Goal: Find specific page/section: Find specific page/section

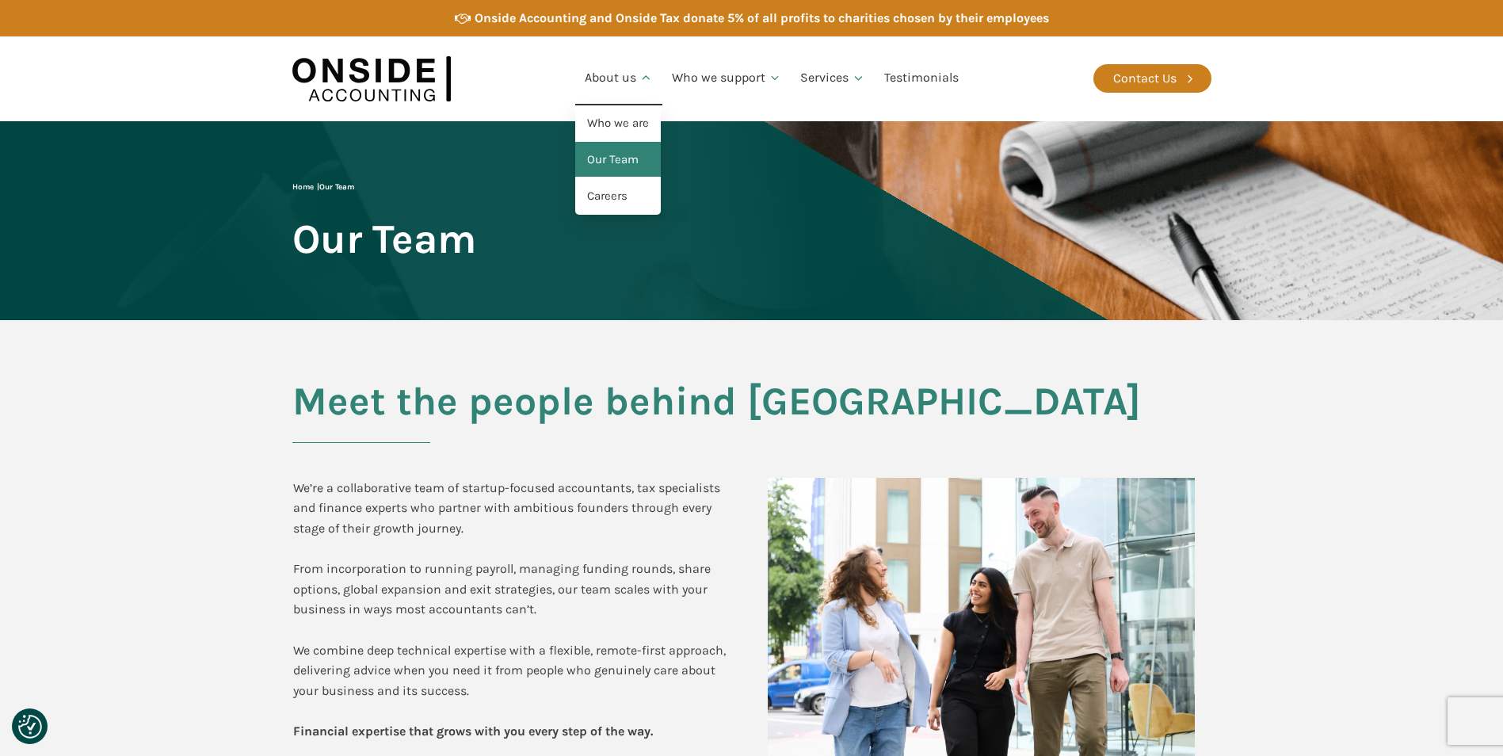
click at [583, 165] on link "Our Team" at bounding box center [618, 160] width 86 height 36
click at [607, 155] on link "Our Team" at bounding box center [618, 160] width 86 height 36
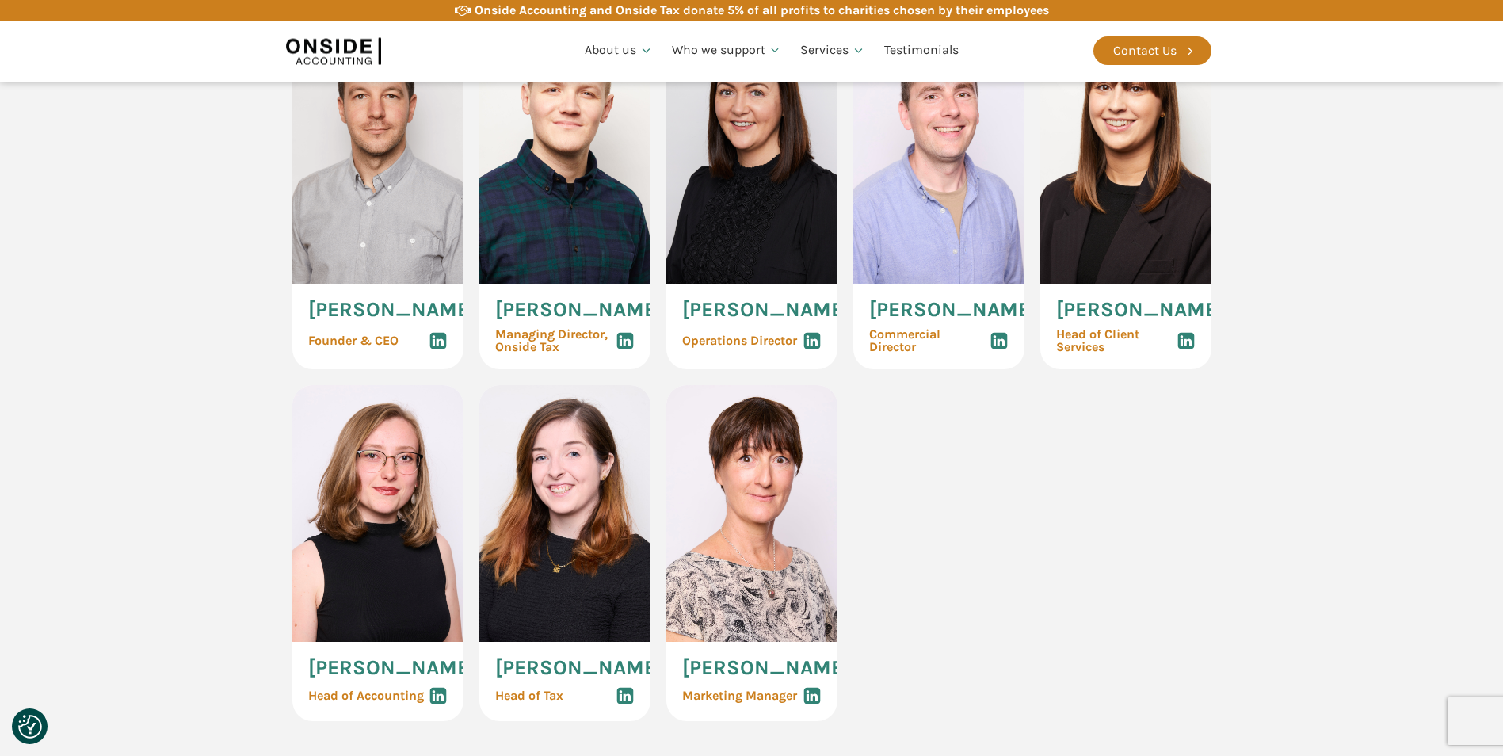
scroll to position [871, 0]
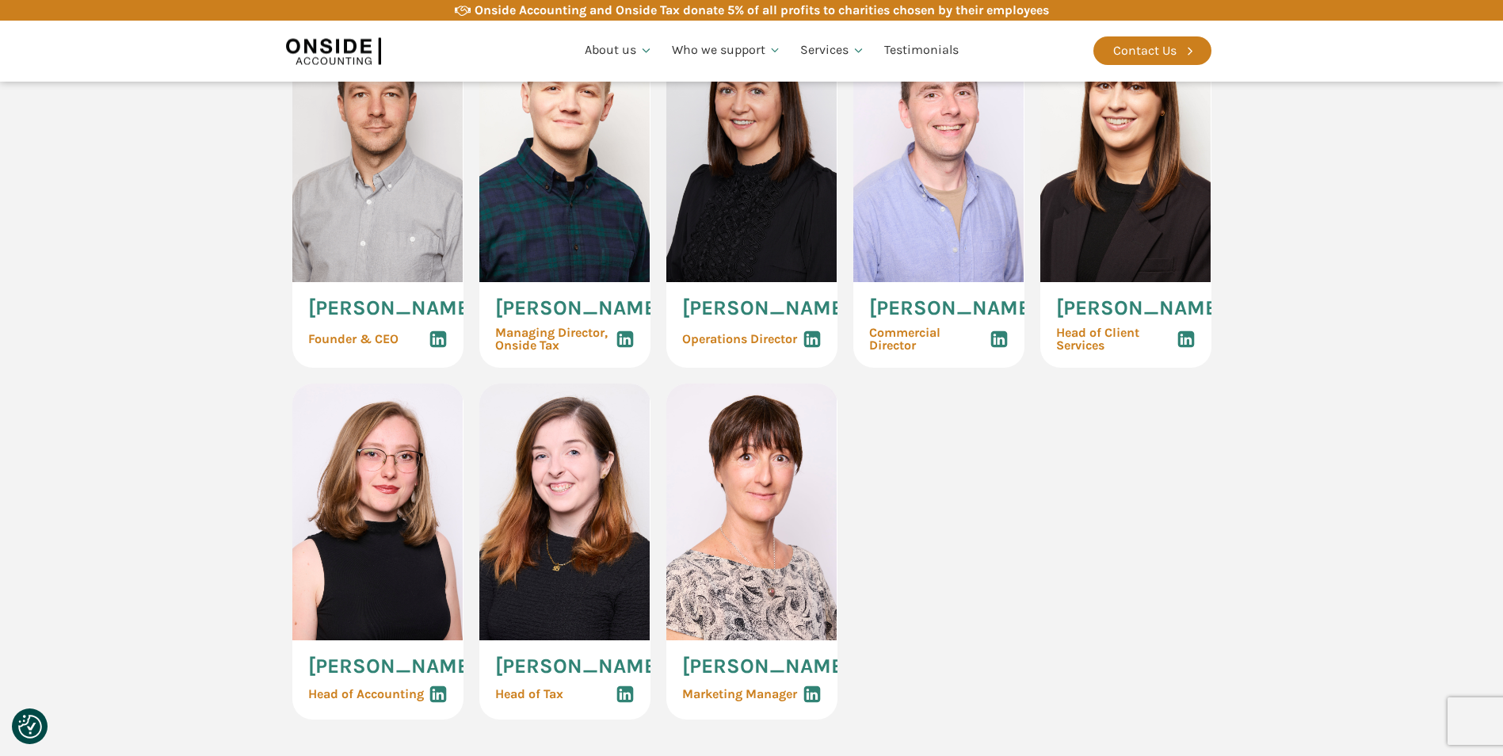
click at [624, 345] on icon at bounding box center [625, 339] width 19 height 19
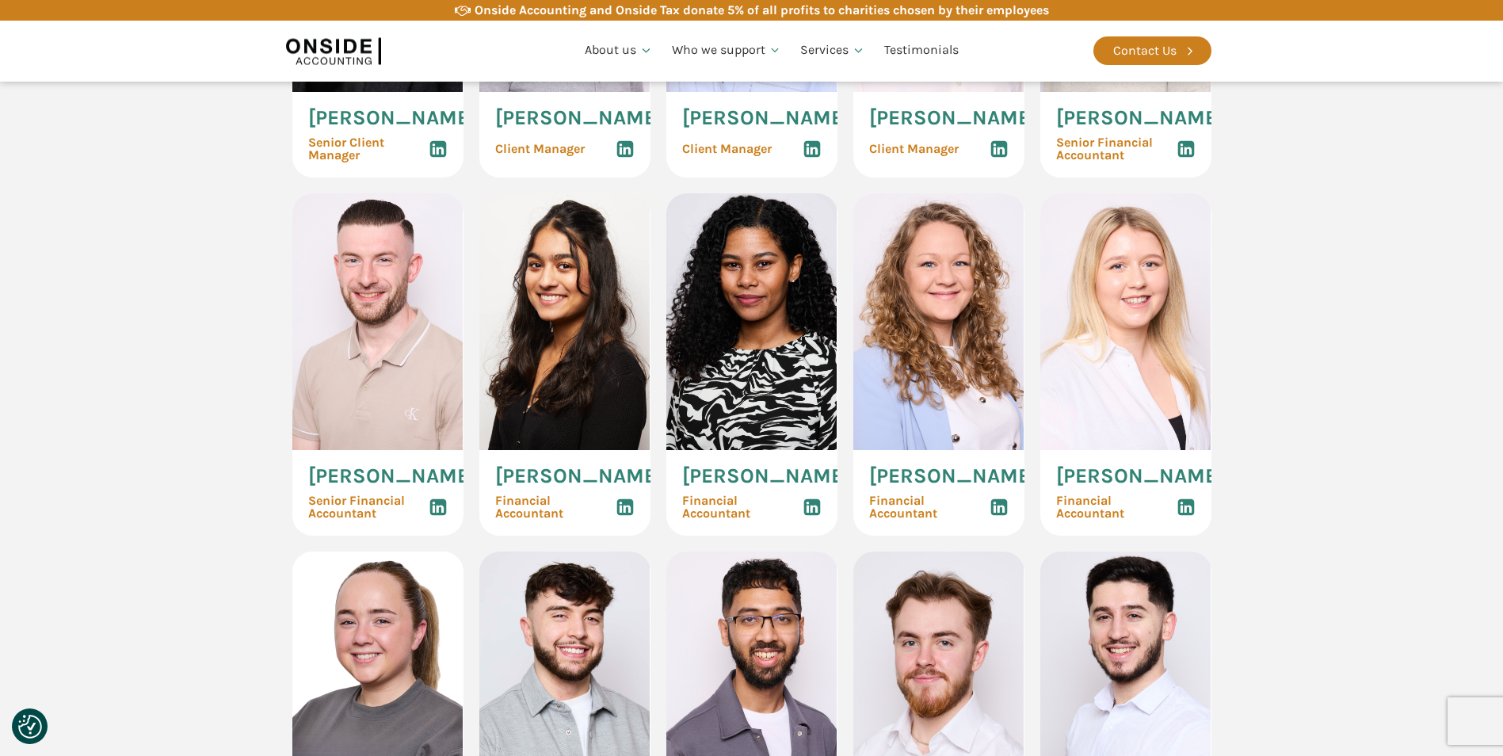
scroll to position [1901, 0]
